Goal: Transaction & Acquisition: Book appointment/travel/reservation

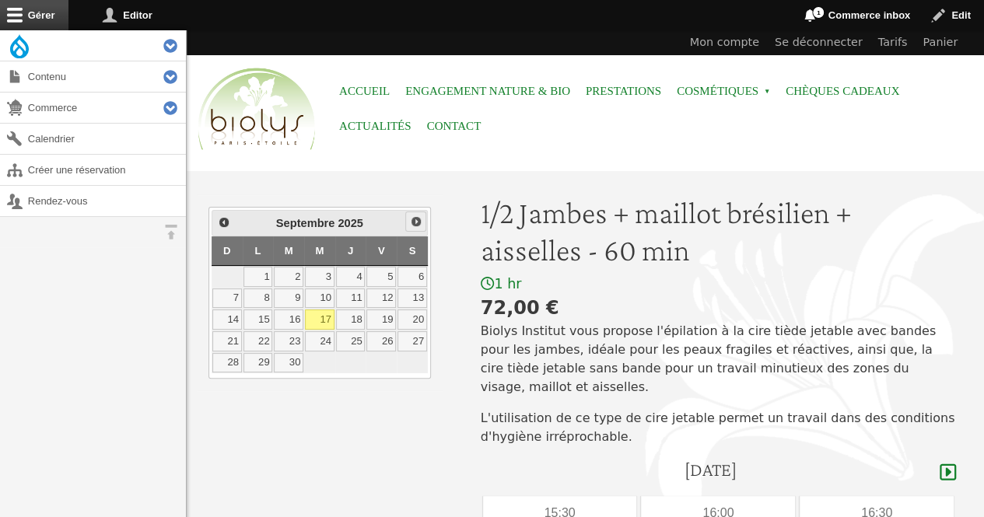
click at [420, 221] on span "Suivant" at bounding box center [416, 222] width 12 height 12
click at [352, 271] on link "2" at bounding box center [351, 277] width 30 height 20
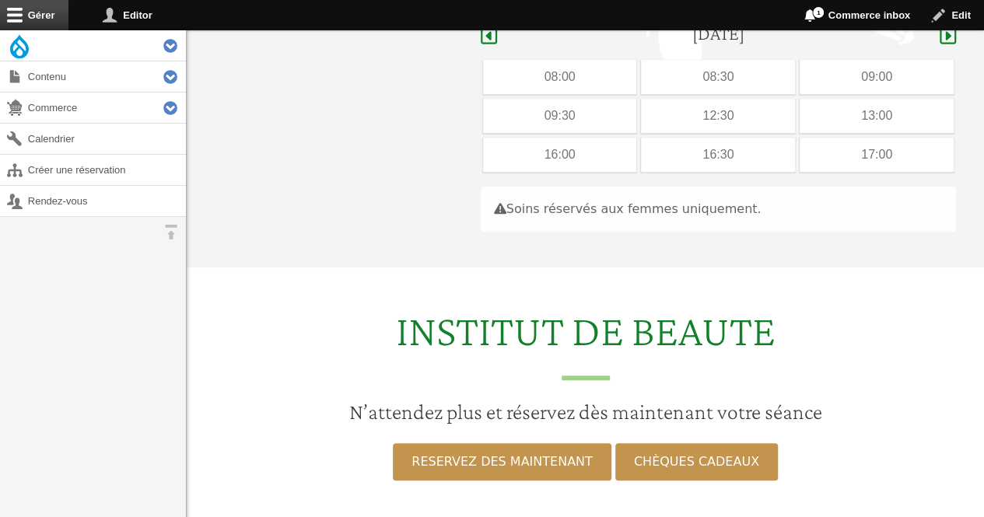
scroll to position [440, 0]
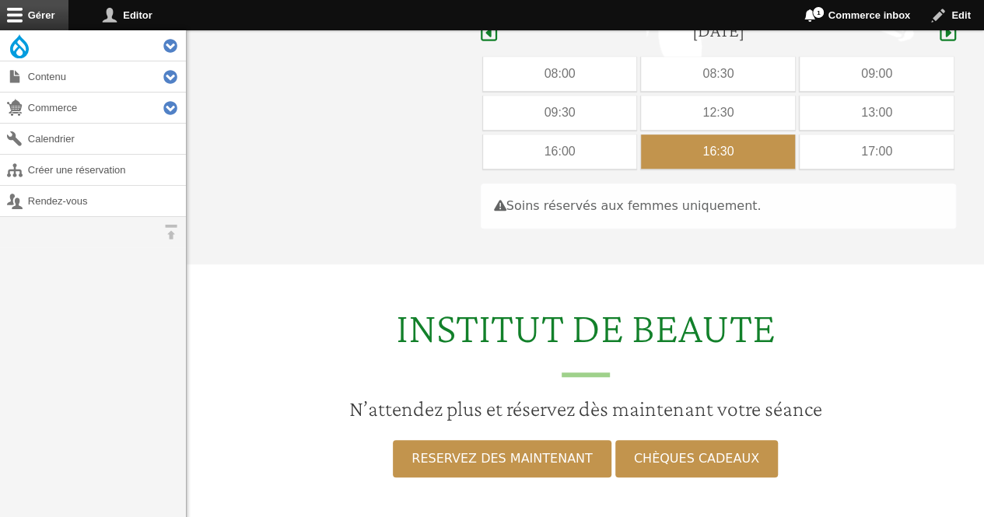
click at [686, 135] on div "16:30" at bounding box center [718, 152] width 154 height 34
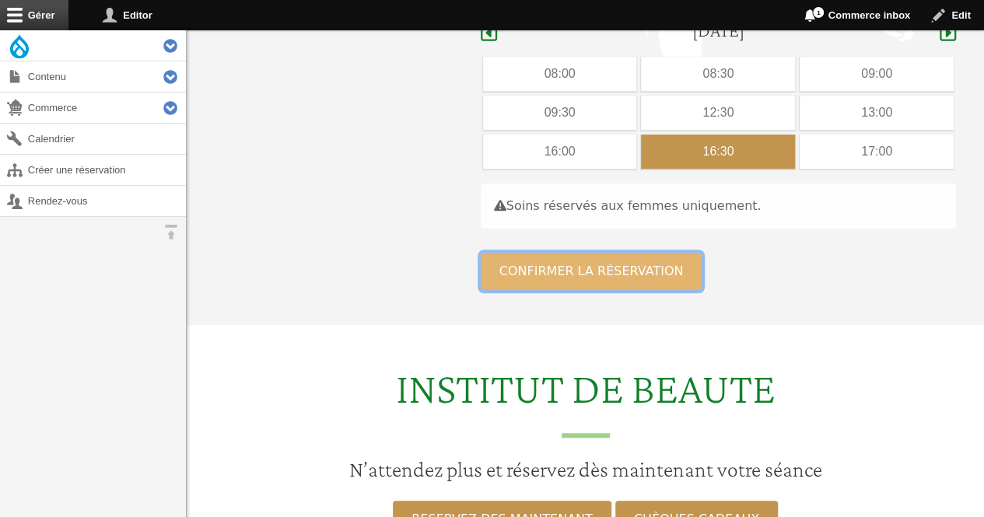
click at [590, 253] on button "Confirmer la réservation" at bounding box center [592, 271] width 222 height 37
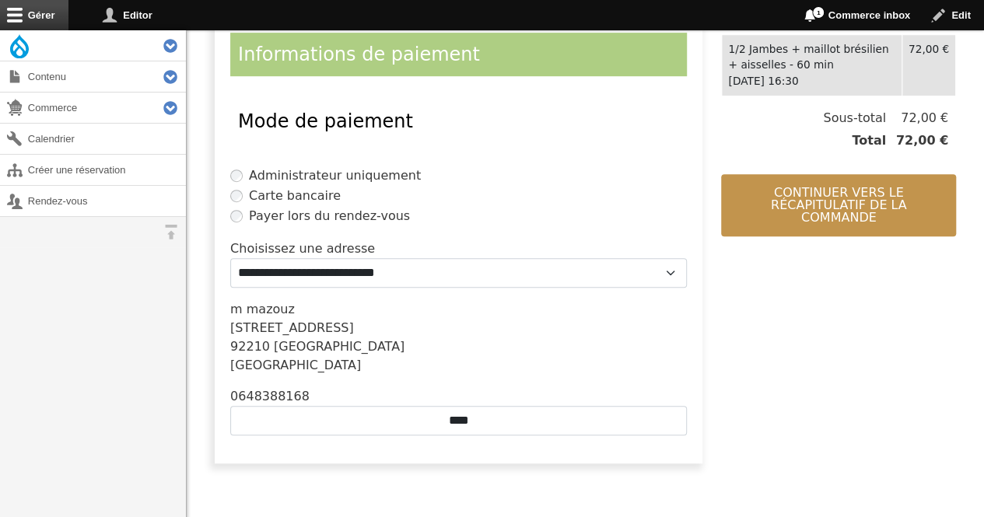
scroll to position [374, 0]
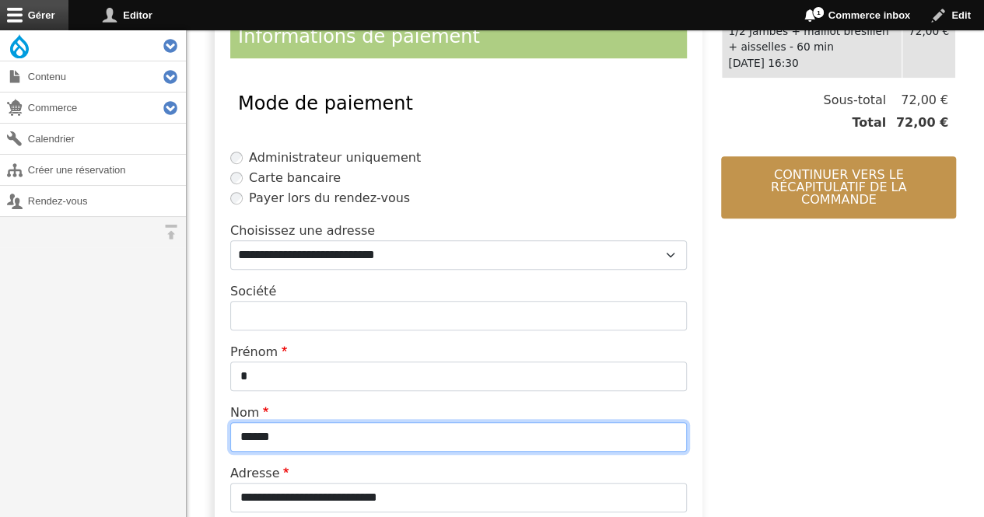
click at [359, 437] on input "******" at bounding box center [458, 438] width 457 height 30
type input "*"
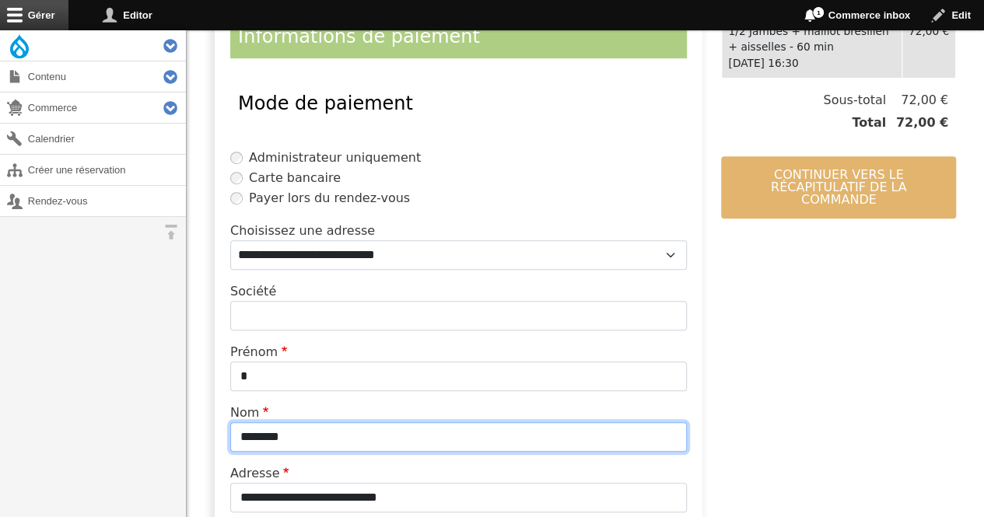
type input "********"
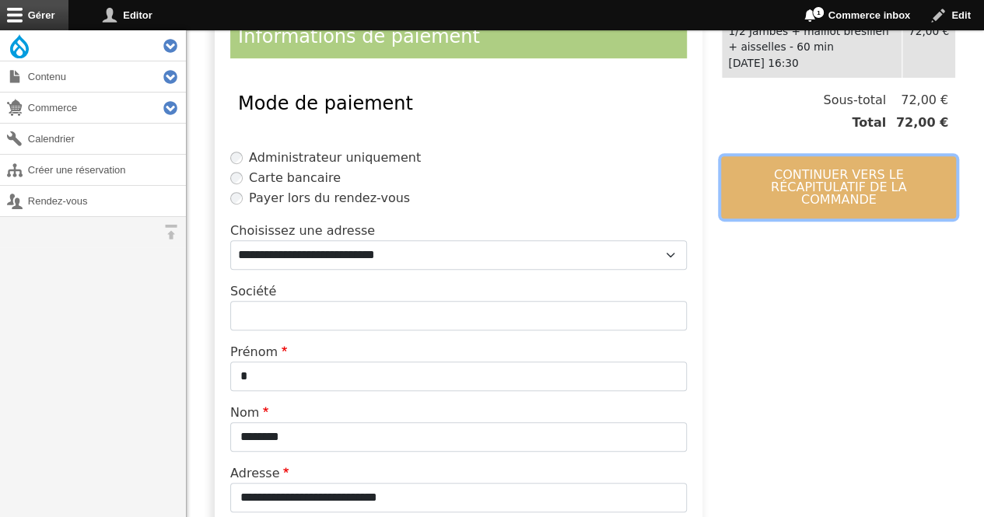
click at [755, 191] on button "Continuer vers le récapitulatif de la commande" at bounding box center [838, 187] width 235 height 62
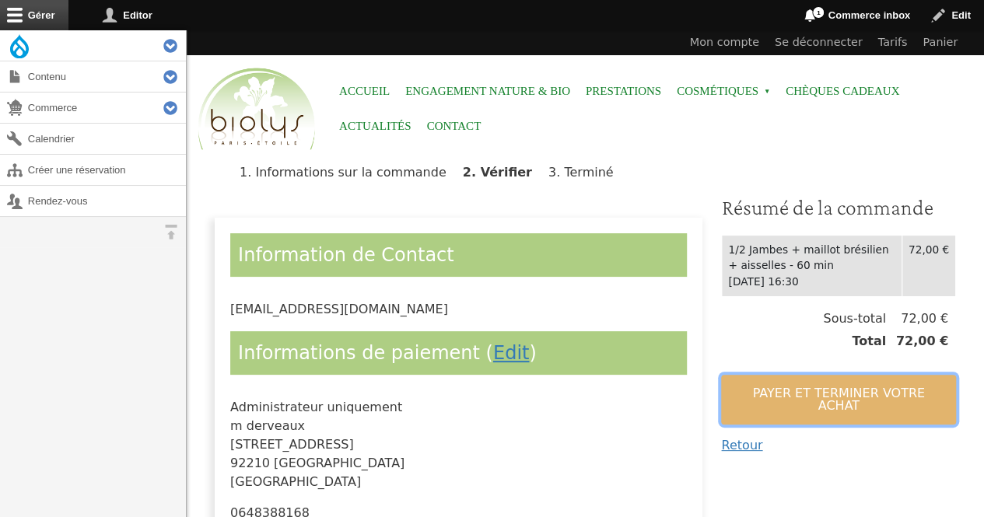
click at [771, 387] on button "Payer et terminer votre achat" at bounding box center [838, 400] width 235 height 50
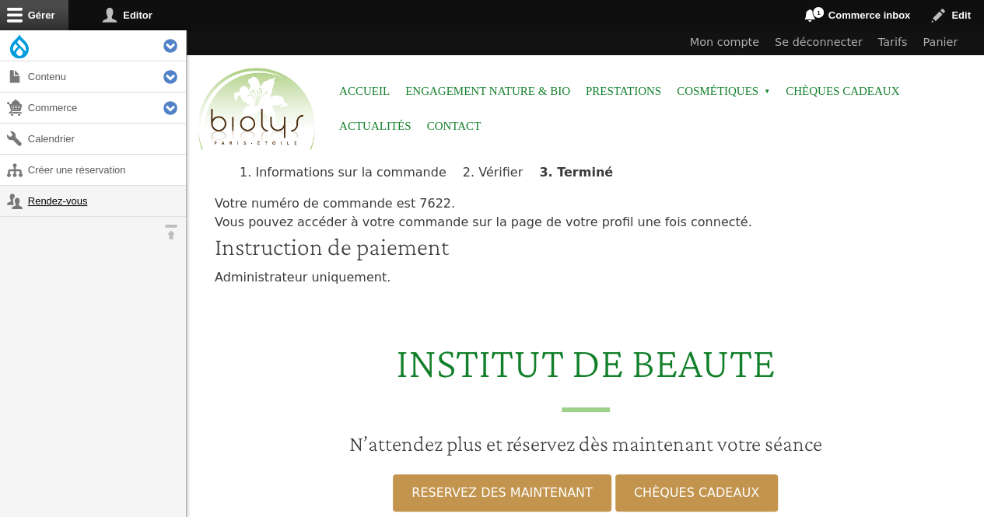
click at [23, 205] on link "Rendez-vous" at bounding box center [93, 201] width 186 height 30
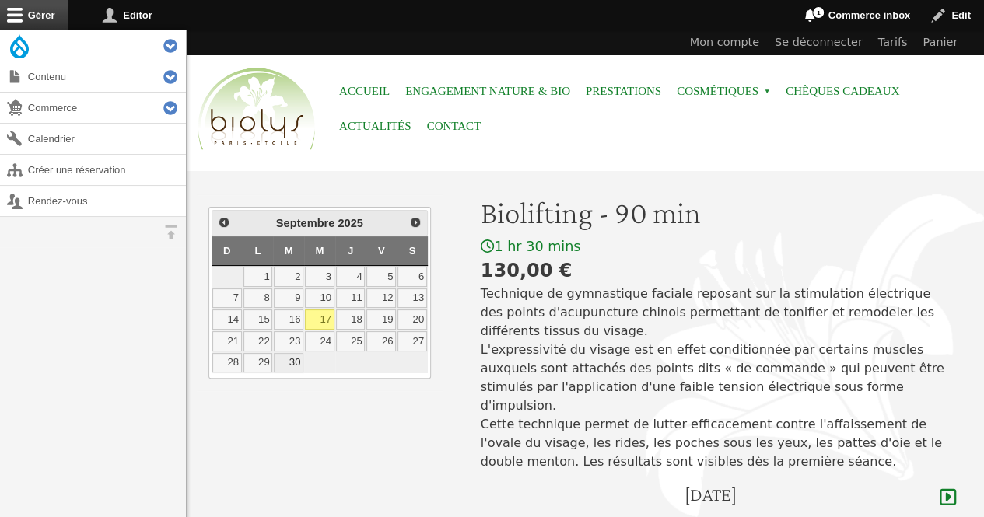
click at [291, 356] on link "30" at bounding box center [289, 363] width 30 height 20
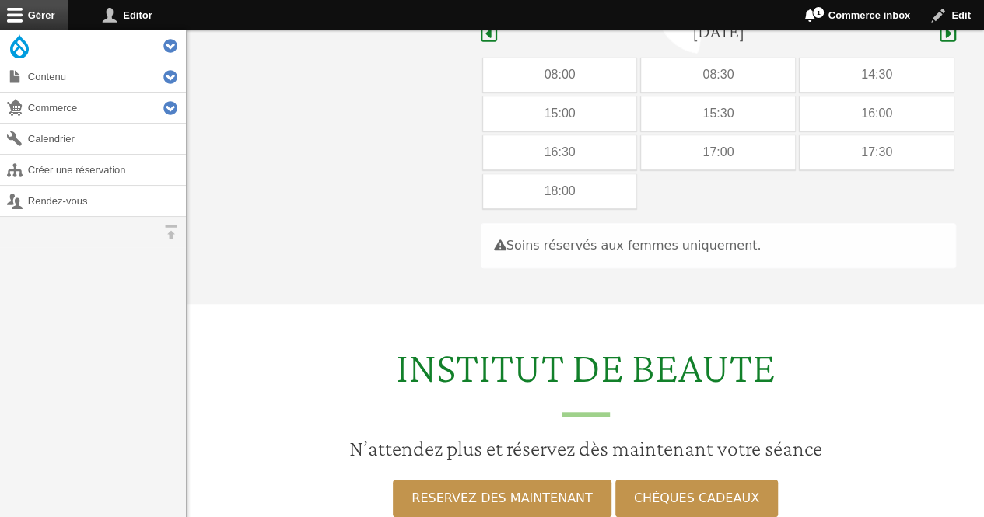
scroll to position [465, 0]
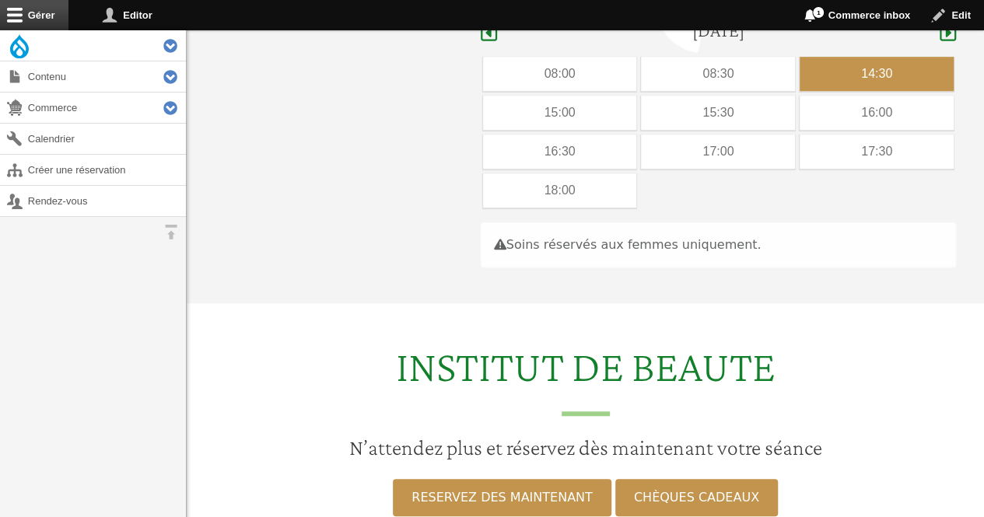
click at [848, 58] on div "14:30" at bounding box center [877, 74] width 154 height 34
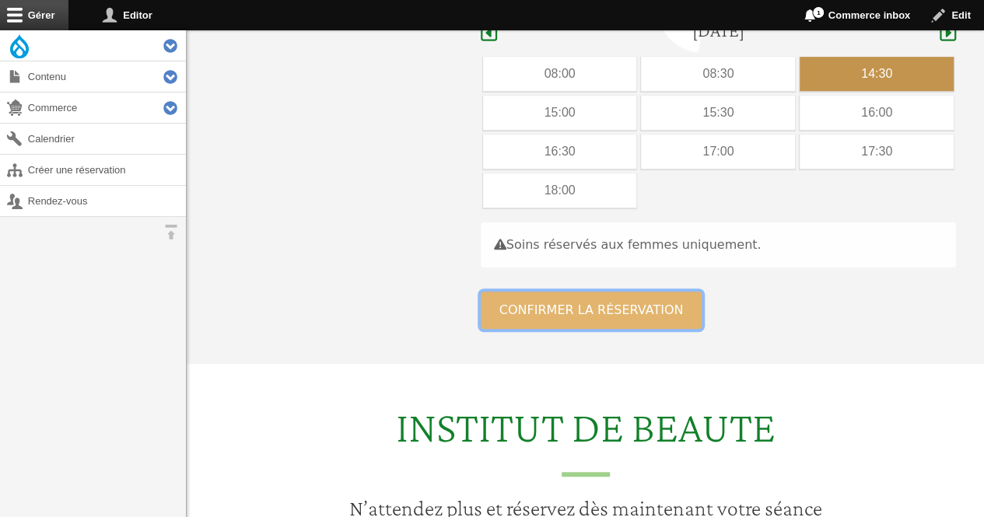
click at [570, 292] on button "Confirmer la réservation" at bounding box center [592, 310] width 222 height 37
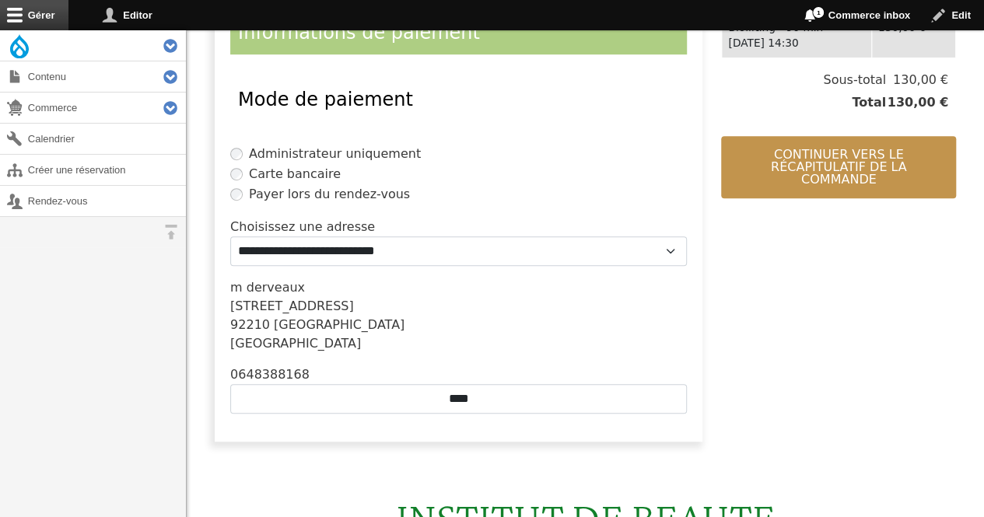
scroll to position [408, 0]
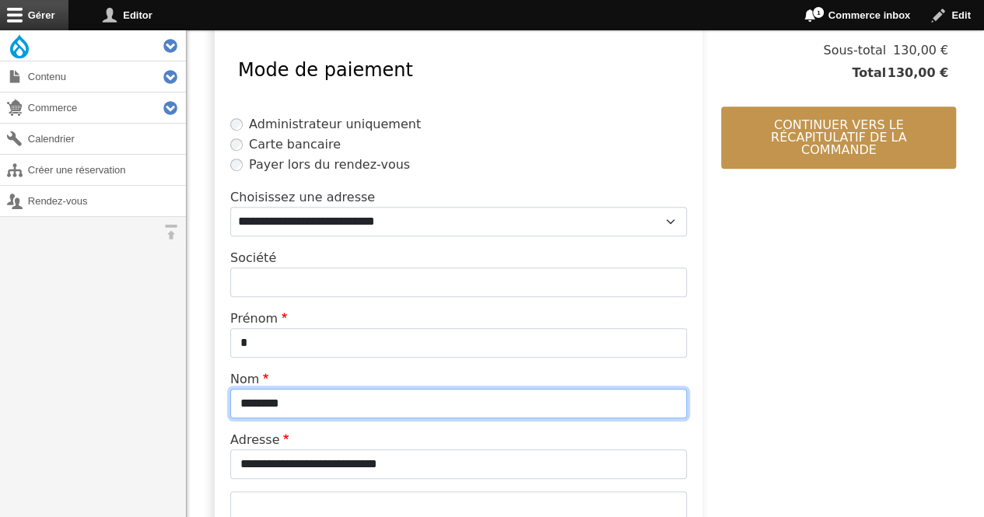
click at [310, 401] on input "********" at bounding box center [458, 404] width 457 height 30
type input "*"
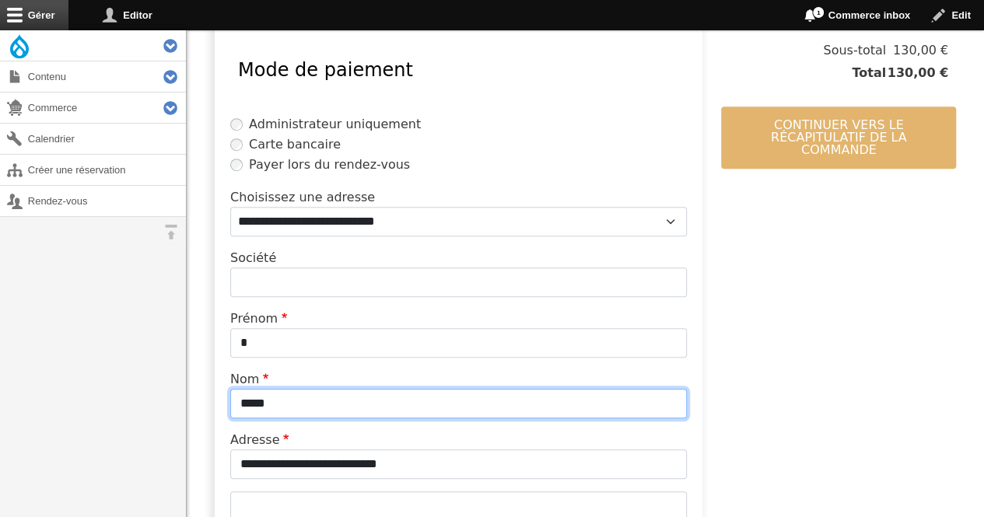
type input "*****"
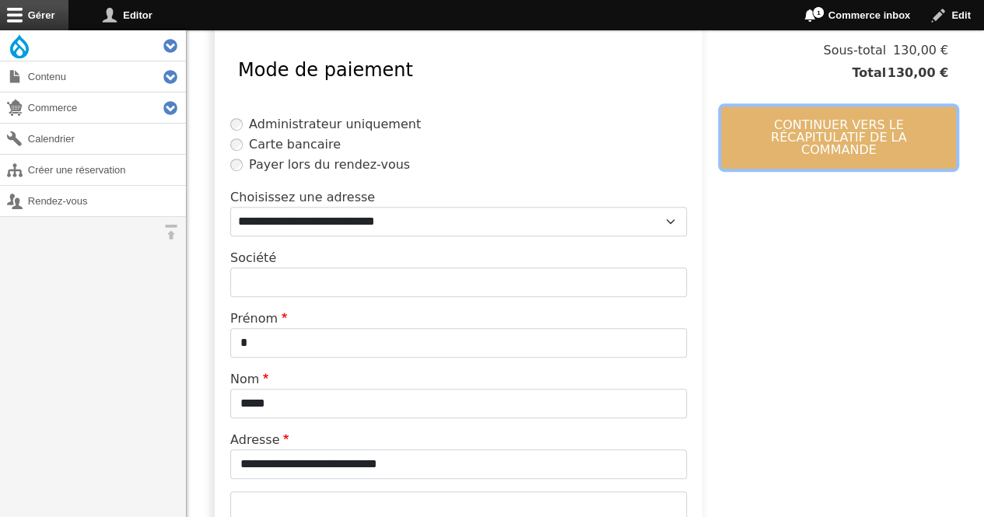
click at [768, 128] on button "Continuer vers le récapitulatif de la commande" at bounding box center [838, 138] width 235 height 62
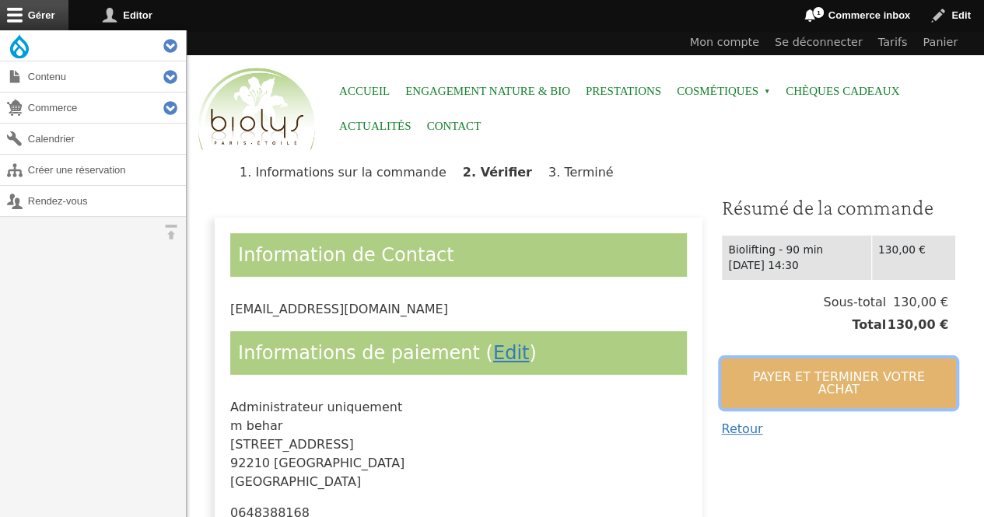
click at [770, 367] on button "Payer et terminer votre achat" at bounding box center [838, 384] width 235 height 50
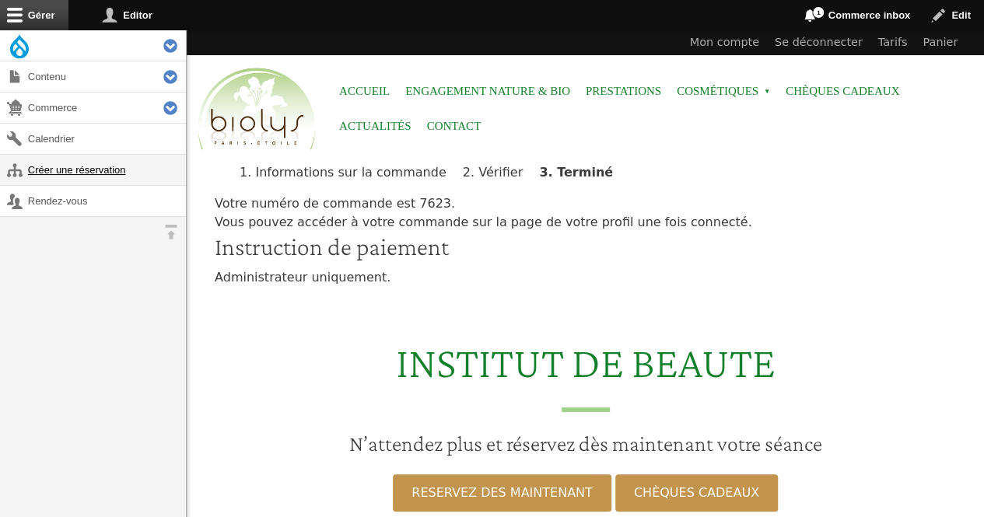
click at [121, 171] on link "Créer une réservation" at bounding box center [93, 170] width 186 height 30
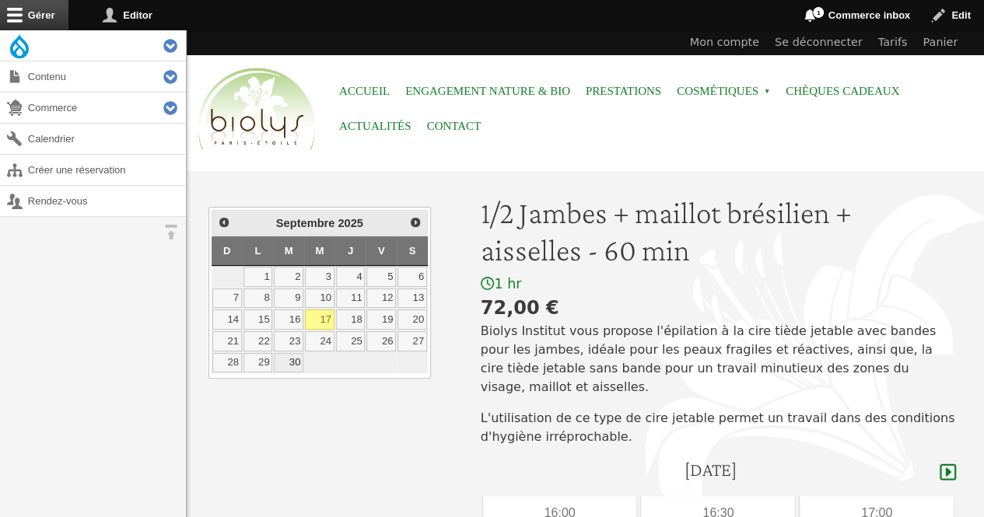
click at [289, 355] on link "30" at bounding box center [289, 363] width 30 height 20
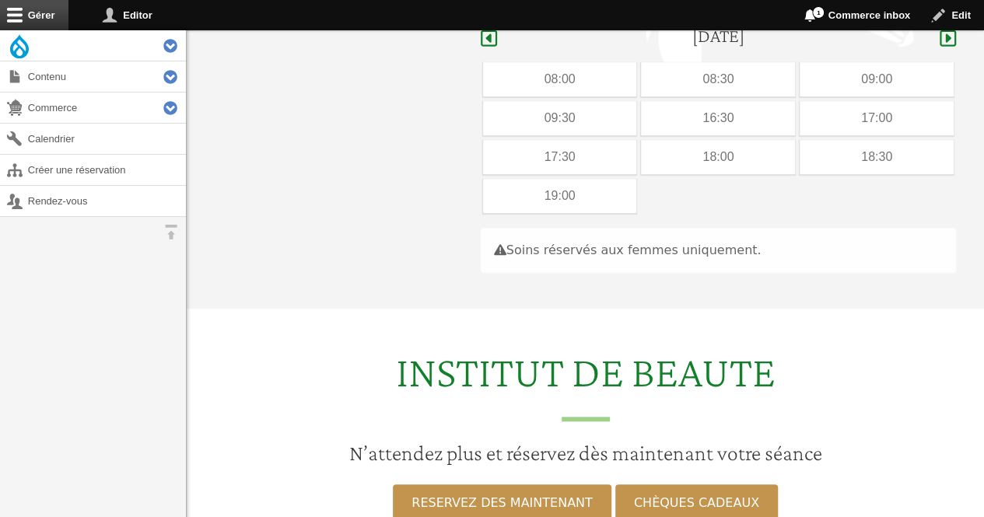
scroll to position [440, 0]
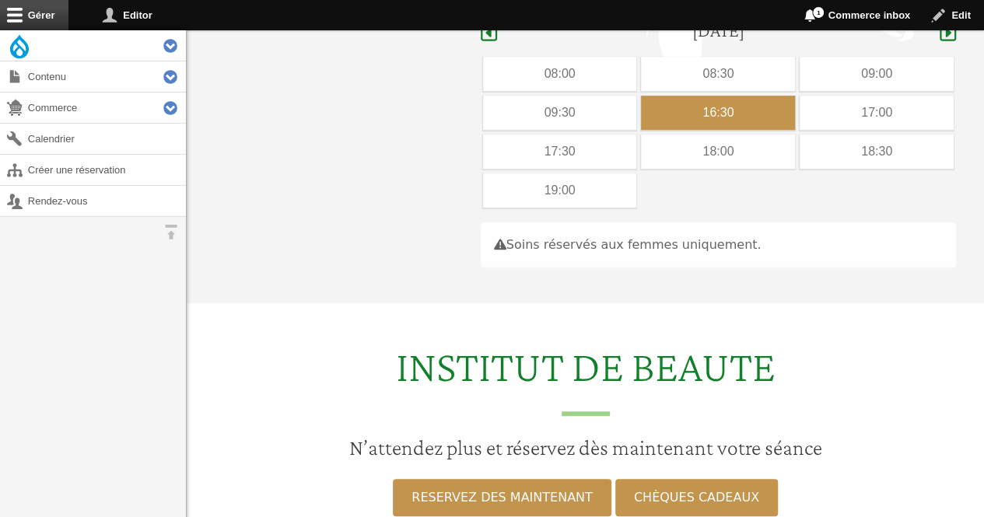
click at [693, 101] on div "16:30" at bounding box center [718, 113] width 154 height 34
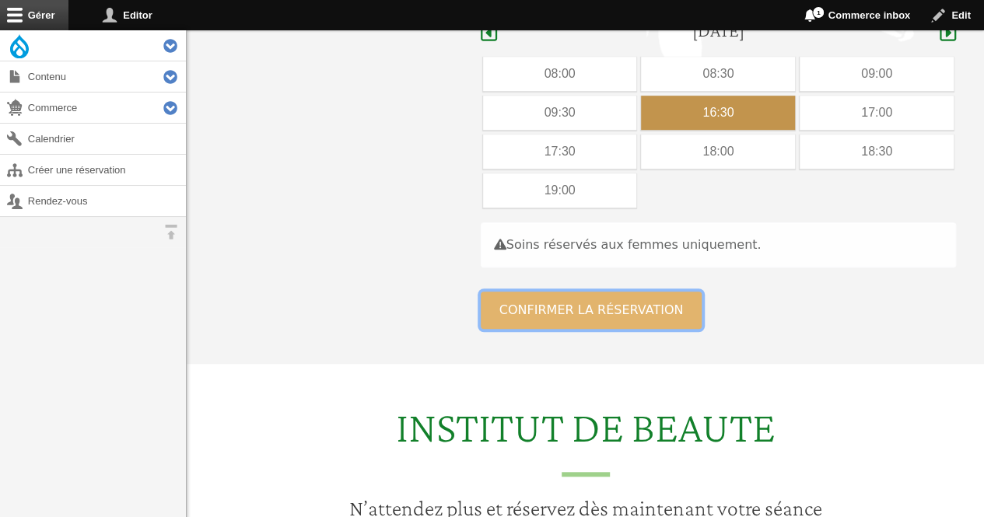
click at [556, 292] on button "Confirmer la réservation" at bounding box center [592, 310] width 222 height 37
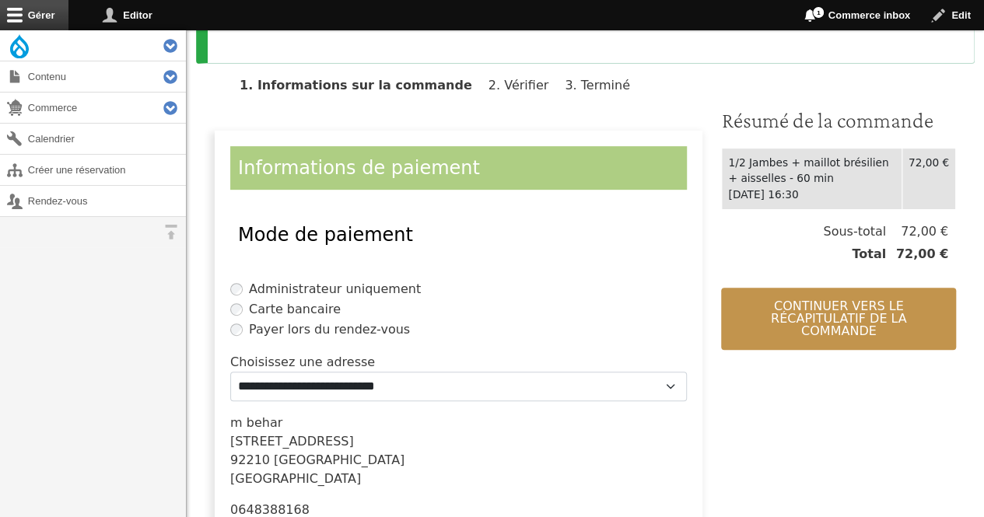
scroll to position [265, 0]
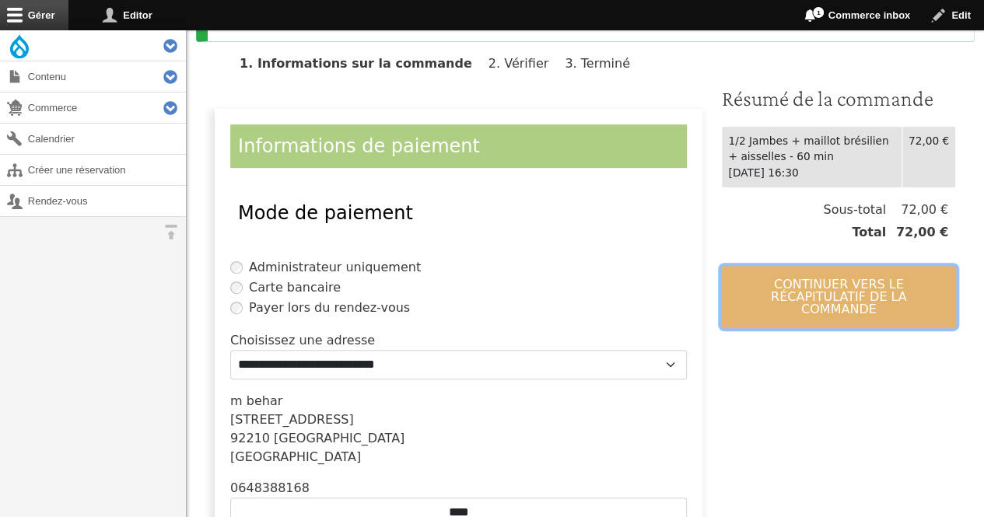
click at [821, 301] on button "Continuer vers le récapitulatif de la commande" at bounding box center [838, 297] width 235 height 62
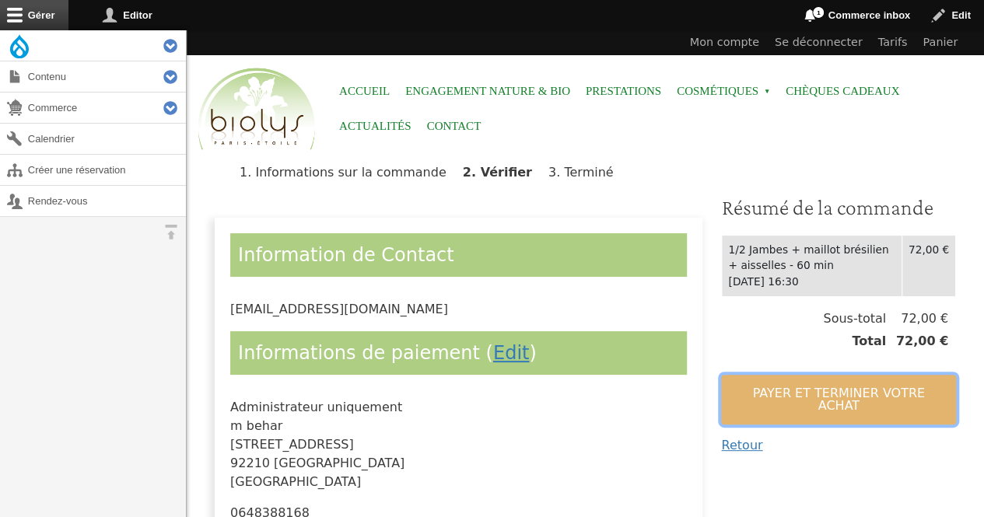
click at [757, 407] on button "Payer et terminer votre achat" at bounding box center [838, 400] width 235 height 50
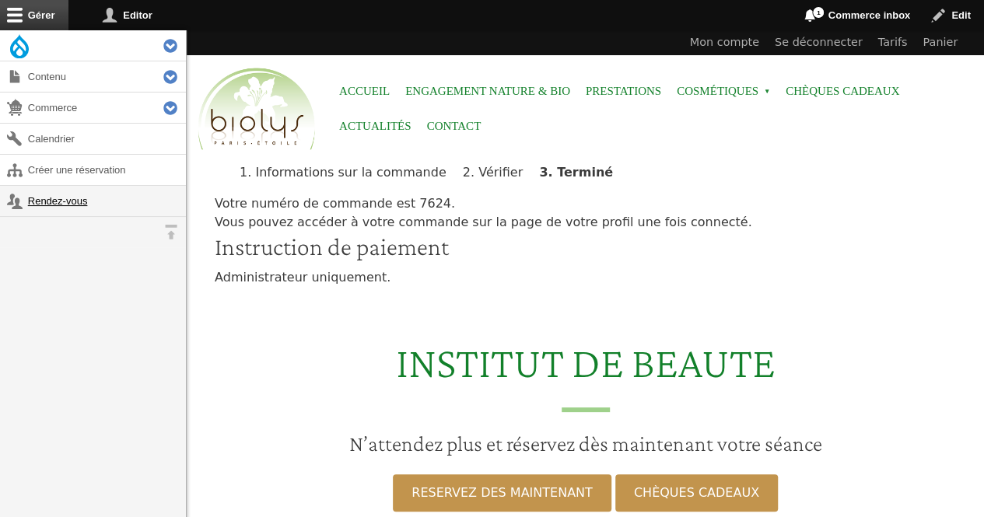
click at [75, 202] on link "Rendez-vous" at bounding box center [93, 201] width 186 height 30
